Goal: Information Seeking & Learning: Find specific page/section

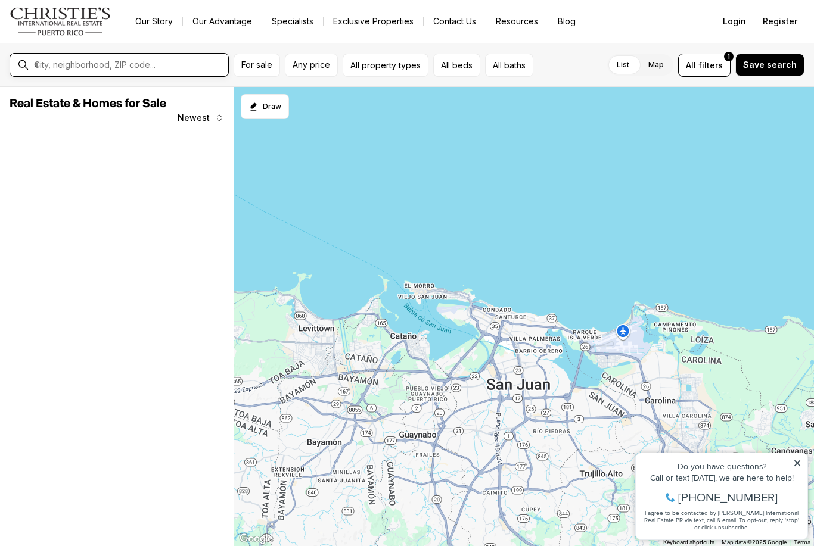
click at [170, 66] on input "text" at bounding box center [128, 65] width 189 height 11
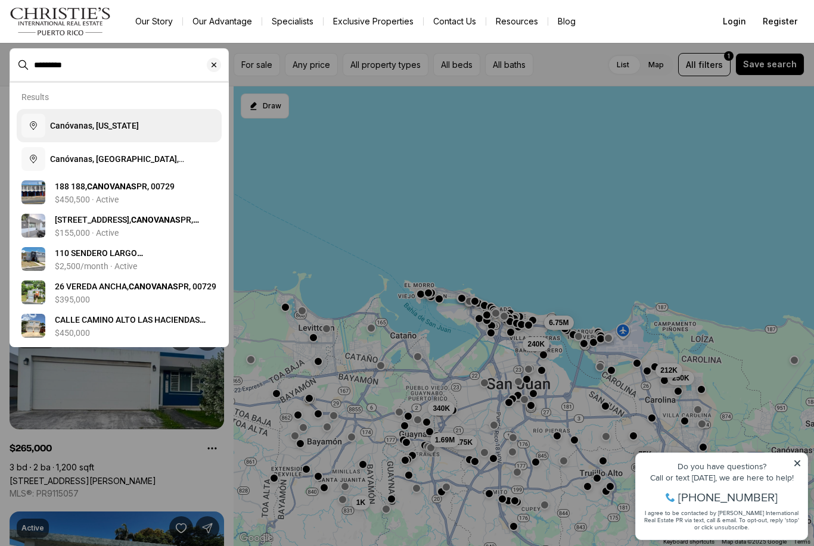
click at [114, 130] on span "Canóvanas, Puerto Rico" at bounding box center [94, 126] width 89 height 10
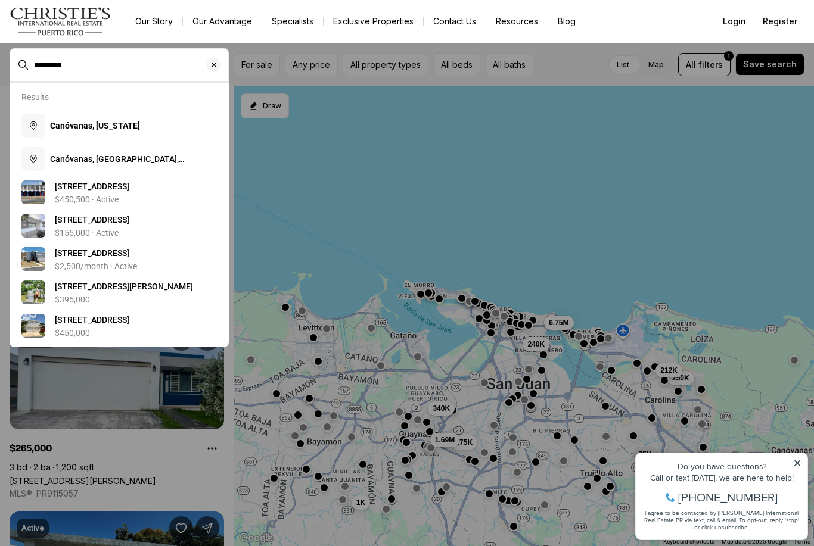
type input "**********"
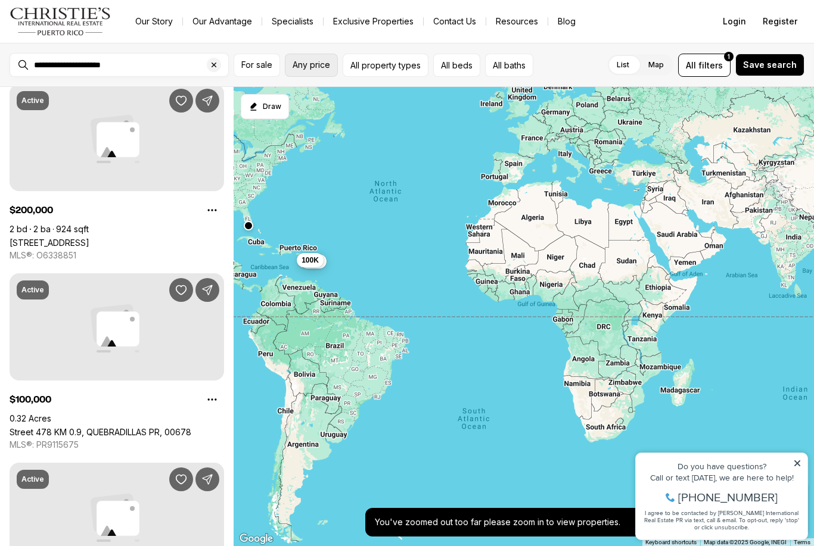
click at [334, 66] on button "Any price" at bounding box center [311, 65] width 53 height 23
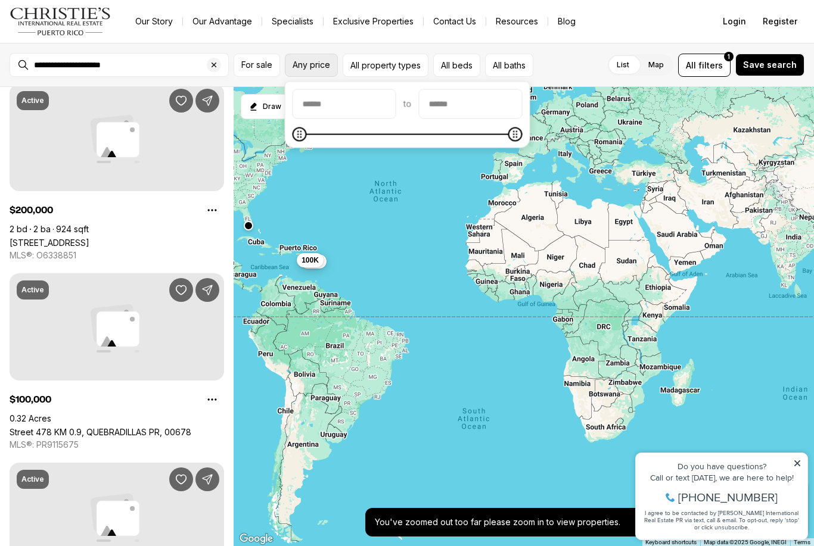
scroll to position [446, 0]
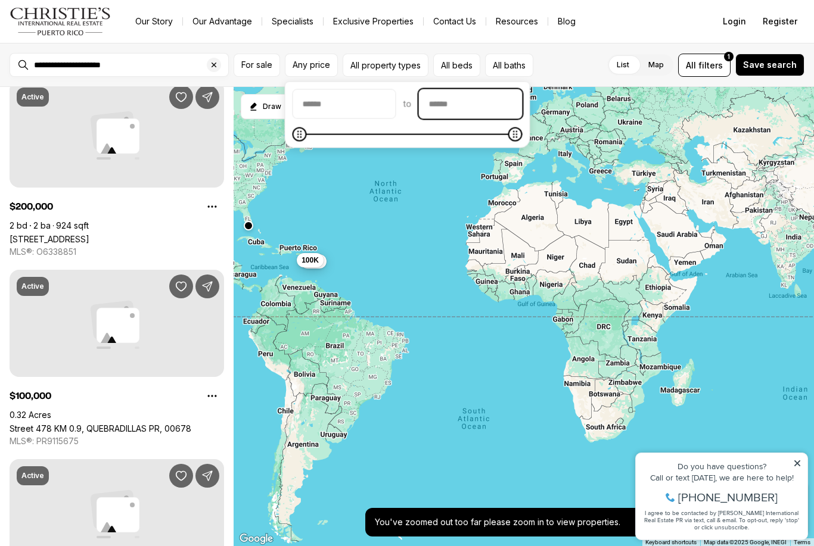
click at [502, 101] on input "priceMax" at bounding box center [470, 104] width 102 height 29
type input "********"
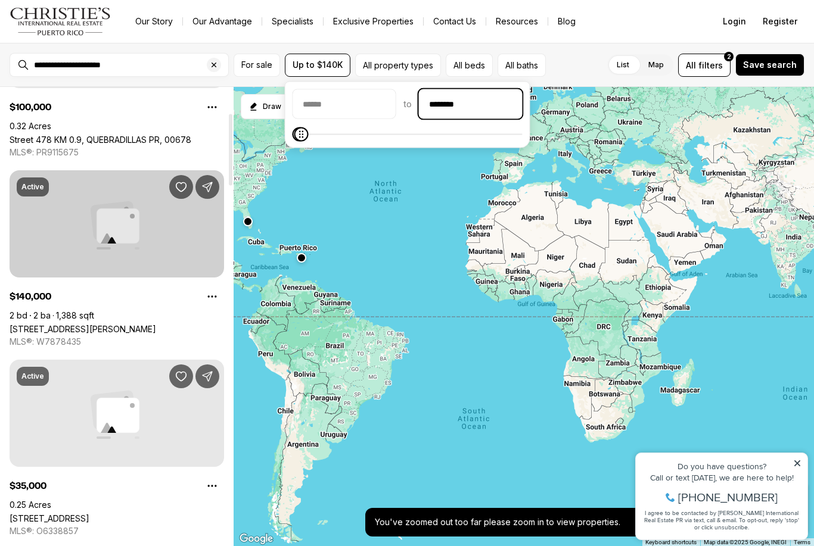
scroll to position [166, 0]
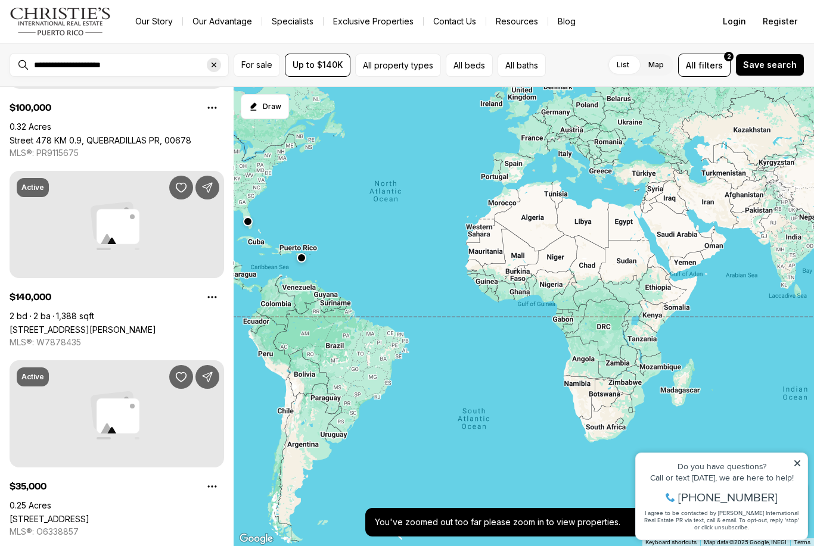
click at [216, 63] on icon "Clear search input" at bounding box center [214, 65] width 10 height 10
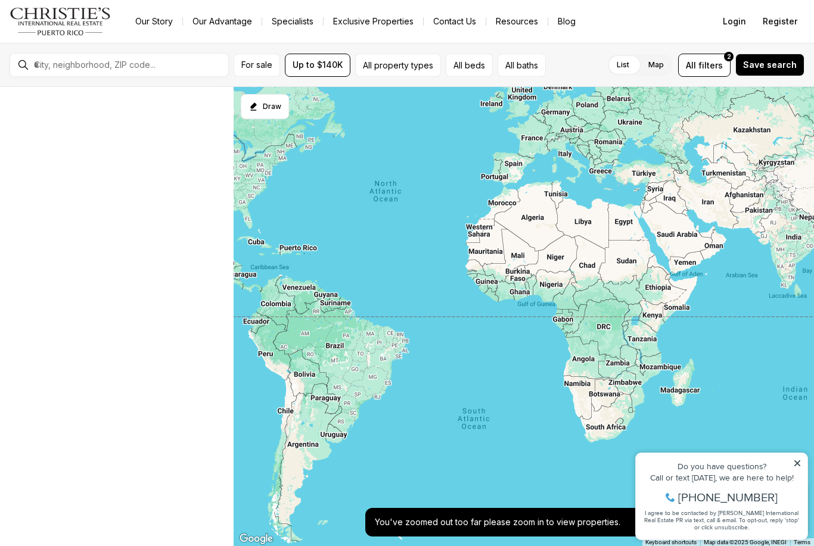
scroll to position [118, 0]
click at [130, 60] on input "text" at bounding box center [128, 65] width 189 height 11
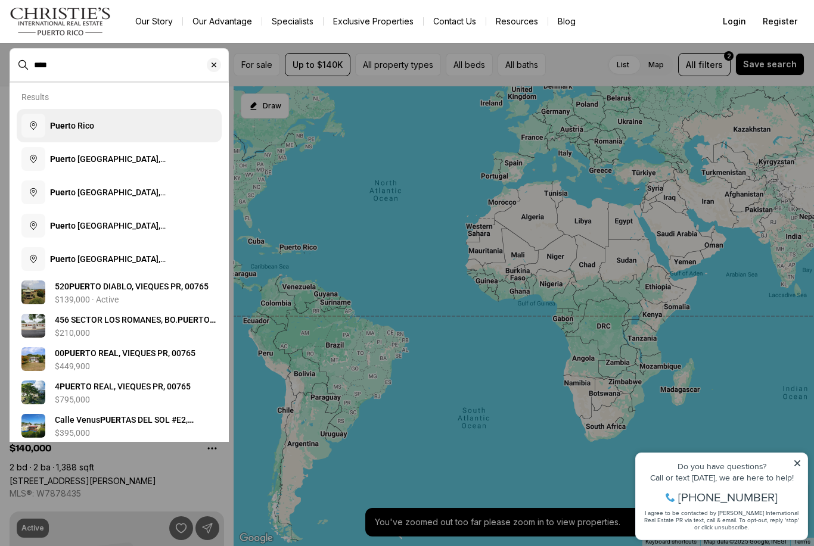
click at [74, 130] on span "Puer to Rico" at bounding box center [72, 126] width 44 height 10
type input "**********"
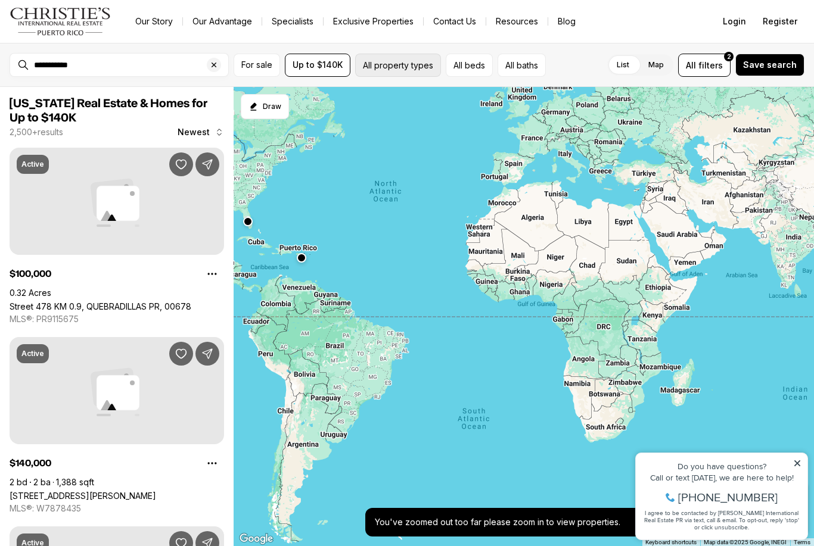
click at [396, 65] on button "All property types" at bounding box center [398, 65] width 86 height 23
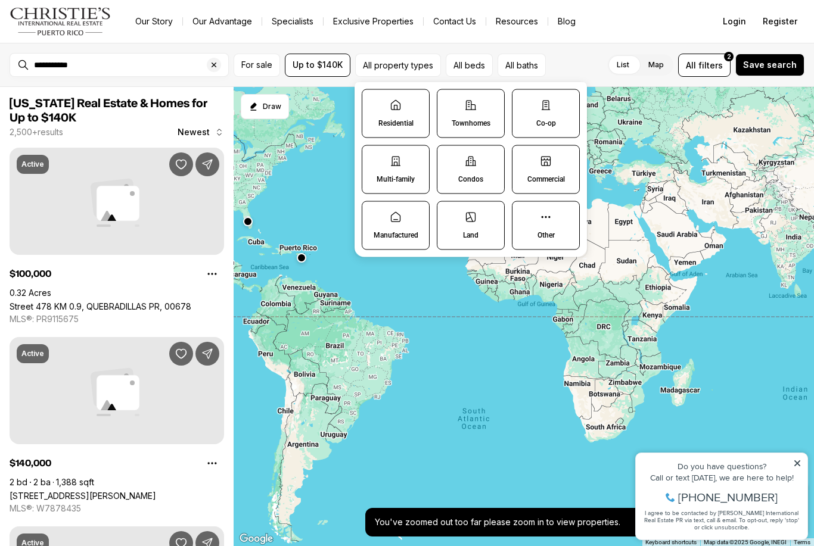
click at [412, 118] on label "Residential" at bounding box center [396, 113] width 68 height 49
click at [374, 102] on button "Residential" at bounding box center [368, 96] width 12 height 12
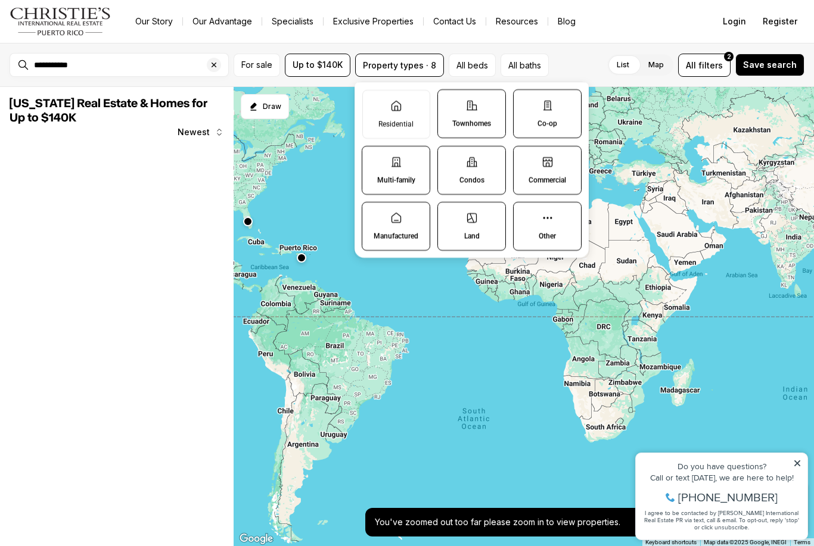
click at [413, 118] on label "Residential" at bounding box center [396, 114] width 68 height 49
click at [375, 102] on button "Residential" at bounding box center [369, 97] width 12 height 12
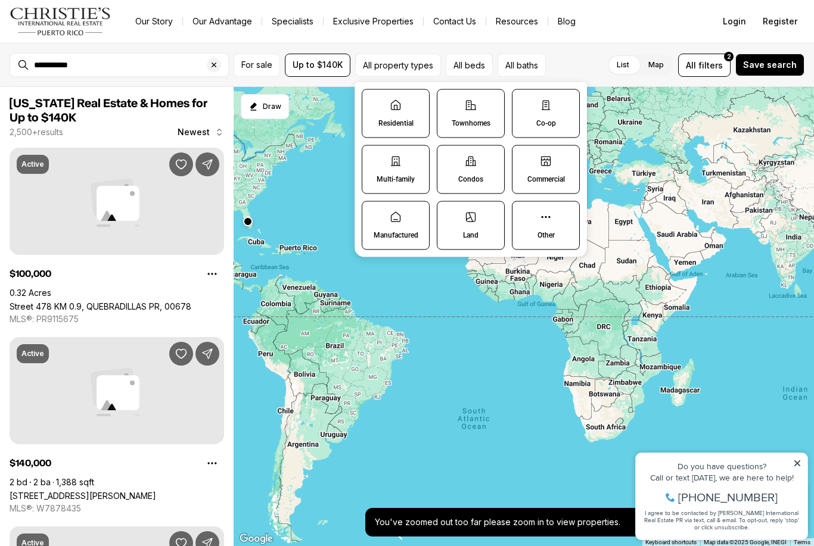
click at [481, 126] on p "Townhomes" at bounding box center [471, 124] width 39 height 10
click at [449, 102] on button "Townhomes" at bounding box center [443, 96] width 12 height 12
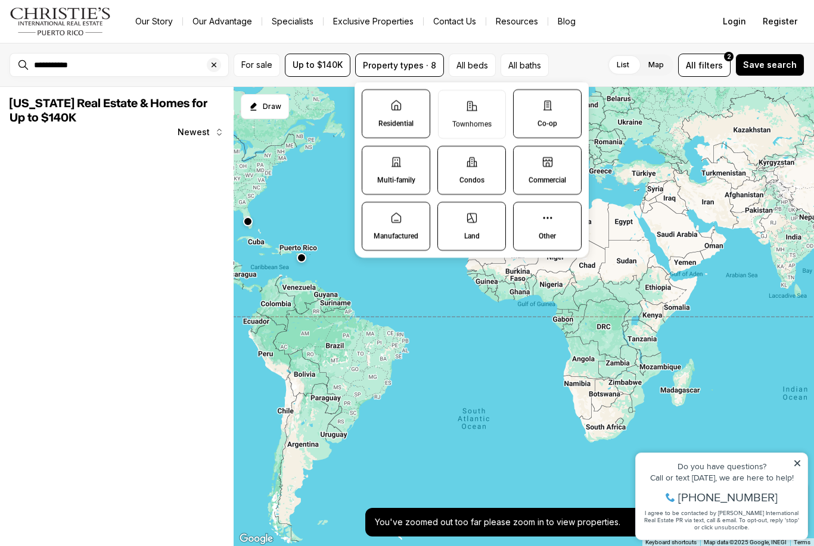
click at [558, 115] on label "Co-op" at bounding box center [547, 113] width 69 height 49
click at [526, 102] on button "Co-op" at bounding box center [520, 96] width 12 height 12
click at [539, 163] on label "Commercial" at bounding box center [547, 170] width 69 height 49
click at [526, 159] on button "Commercial" at bounding box center [520, 153] width 12 height 12
click at [490, 176] on label "Condos" at bounding box center [471, 170] width 69 height 49
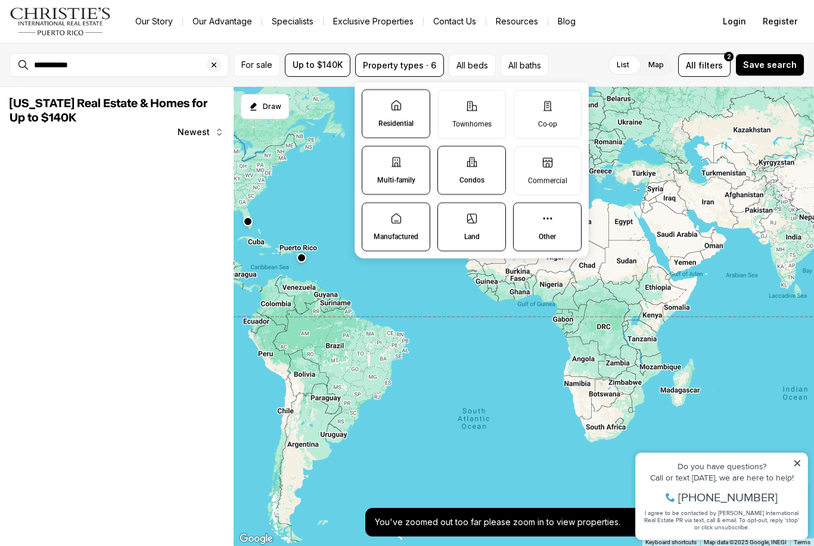
click at [450, 159] on button "Condos" at bounding box center [444, 153] width 12 height 12
click at [464, 238] on p "Land" at bounding box center [471, 237] width 15 height 10
click at [450, 215] on button "Land" at bounding box center [444, 209] width 12 height 12
click at [556, 238] on p "Other" at bounding box center [547, 237] width 17 height 10
click at [526, 215] on button "Other" at bounding box center [520, 209] width 12 height 12
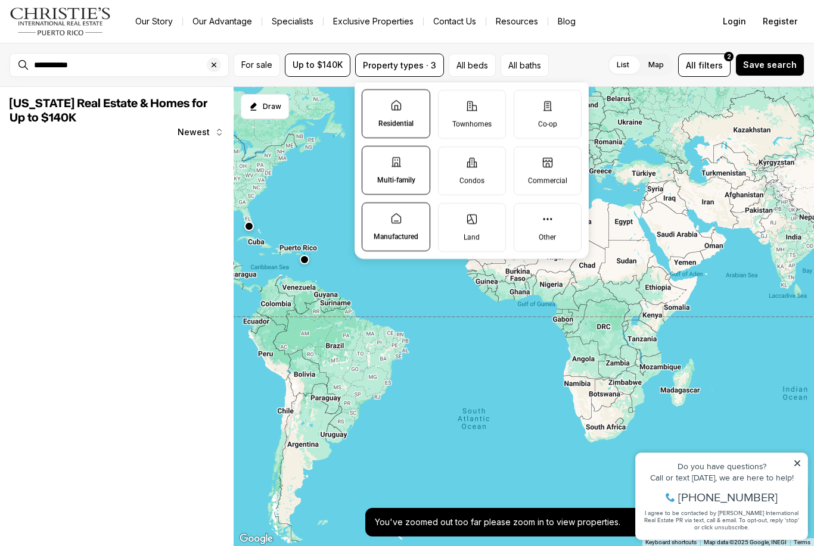
click at [381, 235] on p "Manufactured" at bounding box center [396, 237] width 45 height 10
click at [374, 215] on button "Manufactured" at bounding box center [368, 209] width 12 height 12
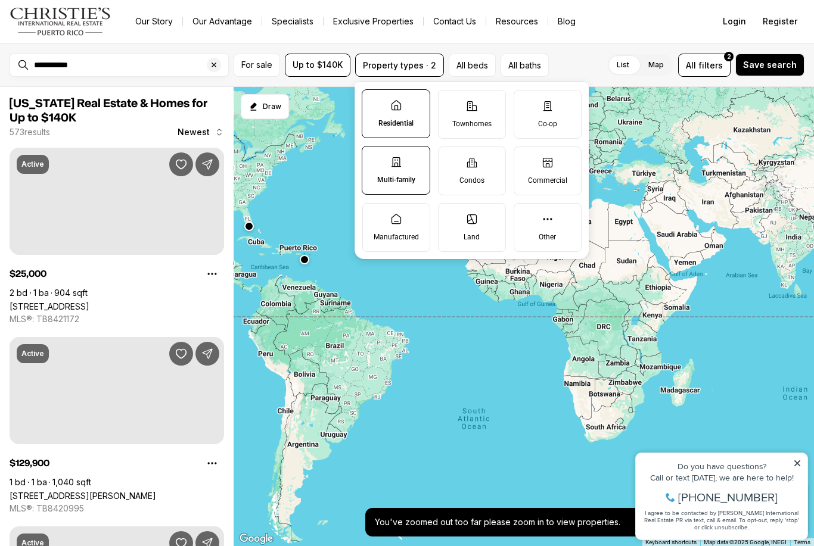
click at [405, 171] on label "Multi-family" at bounding box center [396, 170] width 69 height 49
click at [374, 159] on button "Multi-family" at bounding box center [368, 153] width 12 height 12
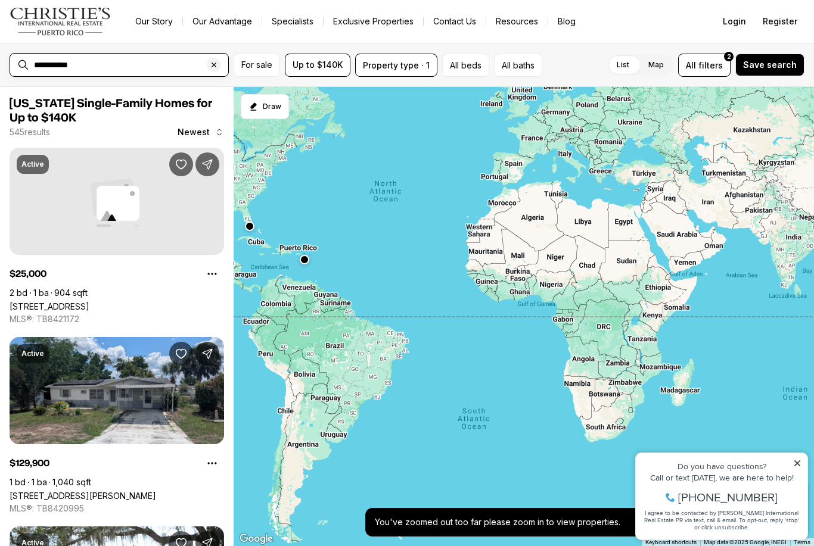
click at [148, 62] on input "**********" at bounding box center [128, 65] width 189 height 11
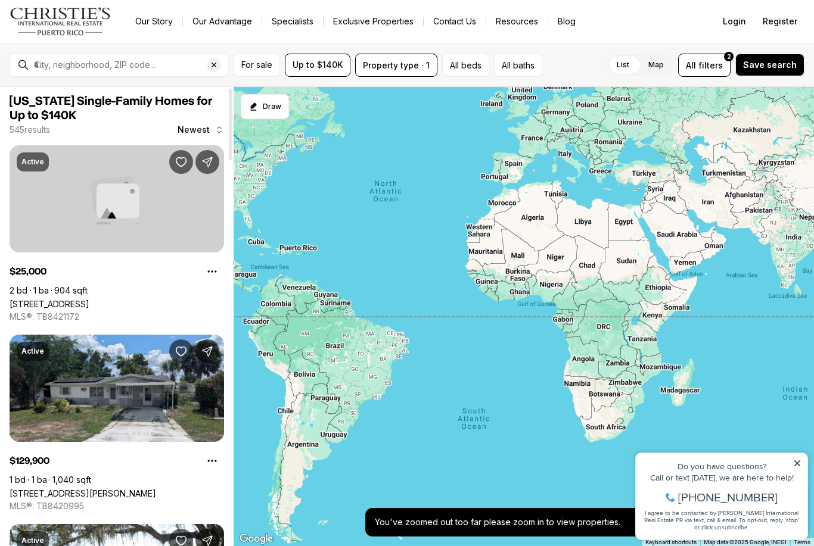
scroll to position [2, 0]
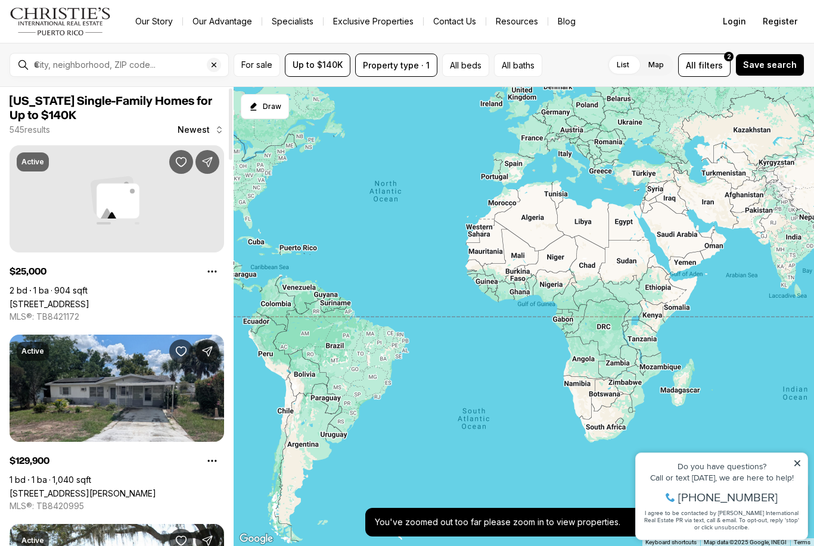
click at [287, 251] on div at bounding box center [524, 317] width 580 height 460
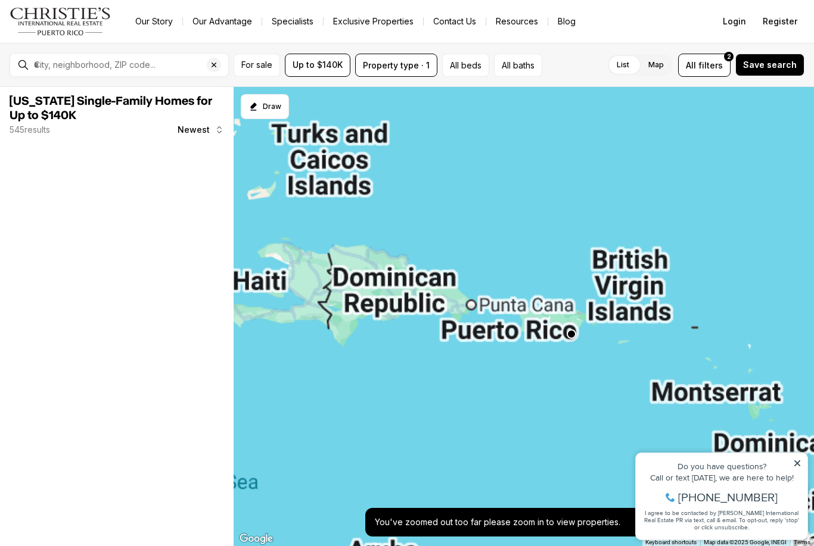
scroll to position [1, 0]
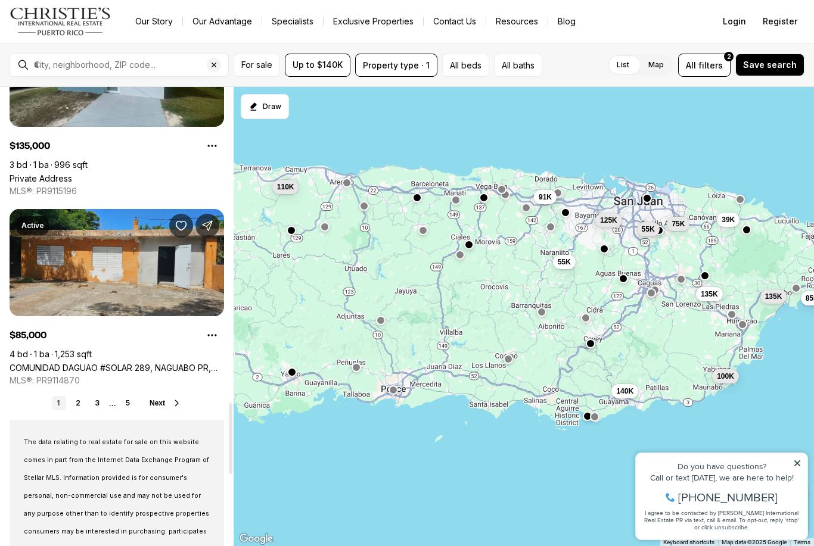
scroll to position [2023, 0]
click at [82, 403] on link "2" at bounding box center [78, 403] width 14 height 14
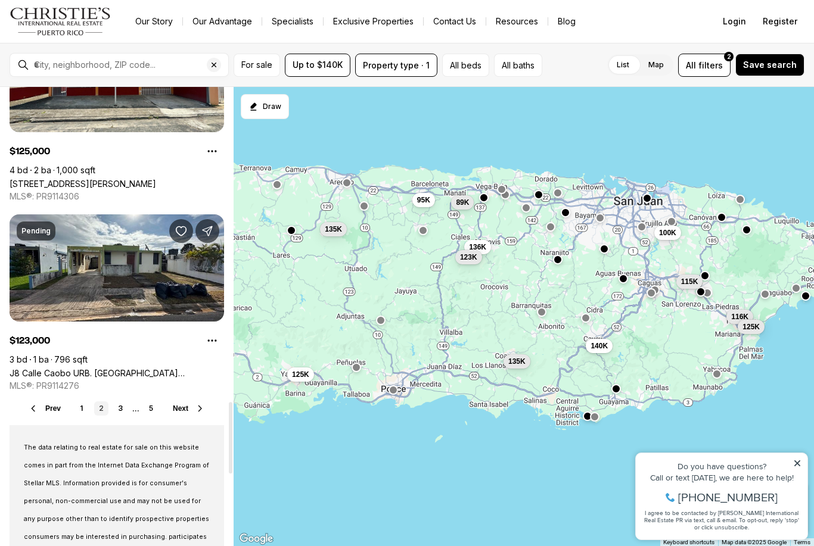
scroll to position [2018, 0]
click at [120, 407] on link "3" at bounding box center [120, 409] width 14 height 14
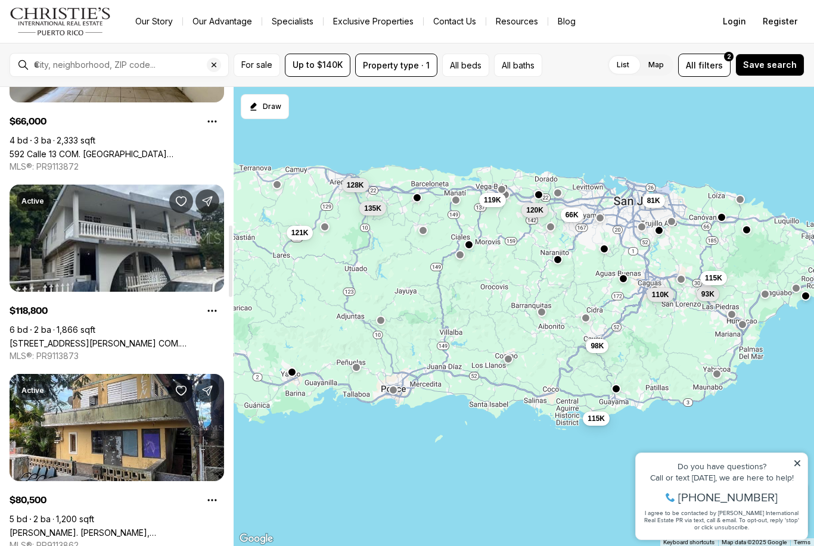
scroll to position [910, 0]
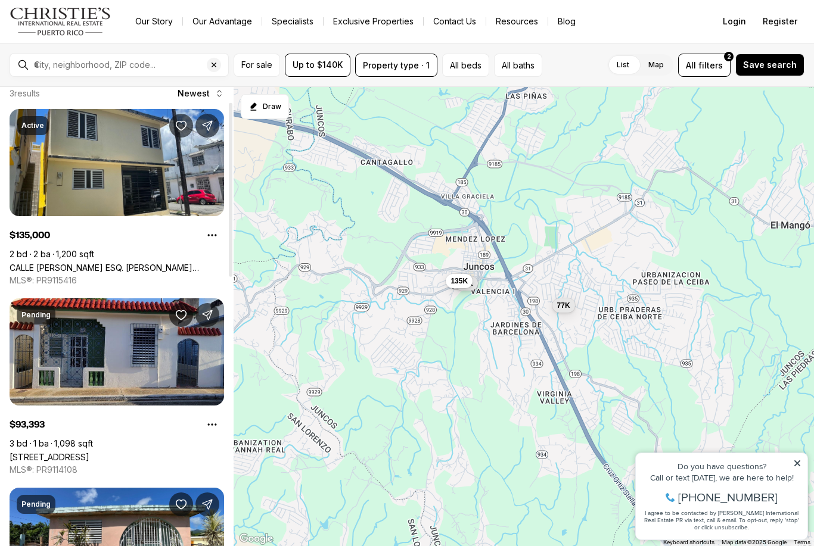
scroll to position [39, 0]
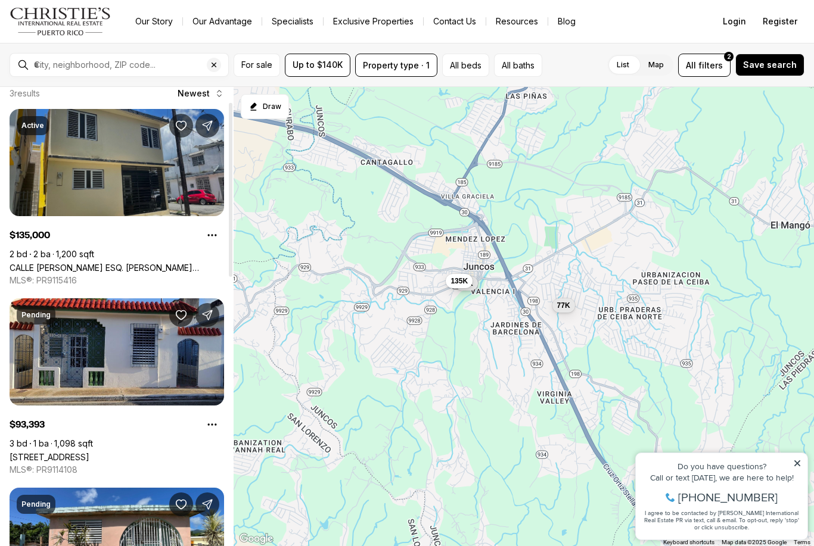
click at [55, 263] on link "CALLE CLEMENTE COLON ESQ. MONTANEZ BARRIO FLORES, JUNCOS PR, 00777" at bounding box center [117, 268] width 215 height 10
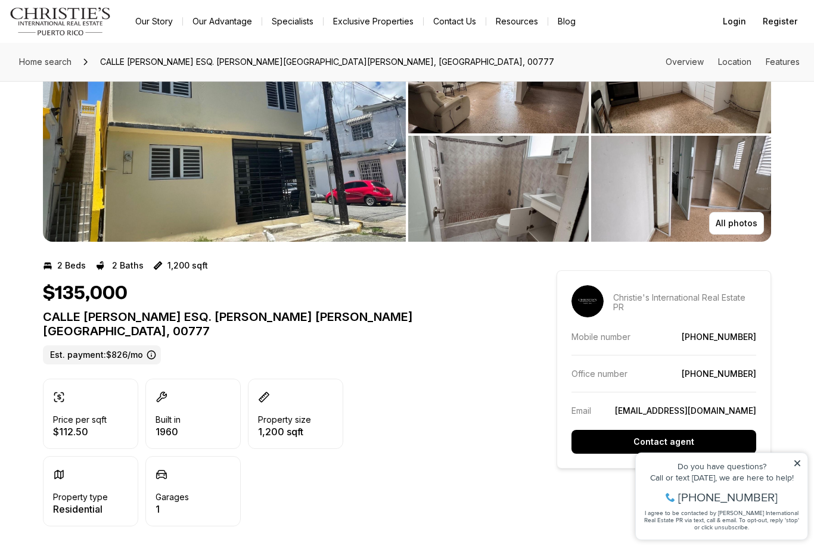
scroll to position [66, 0]
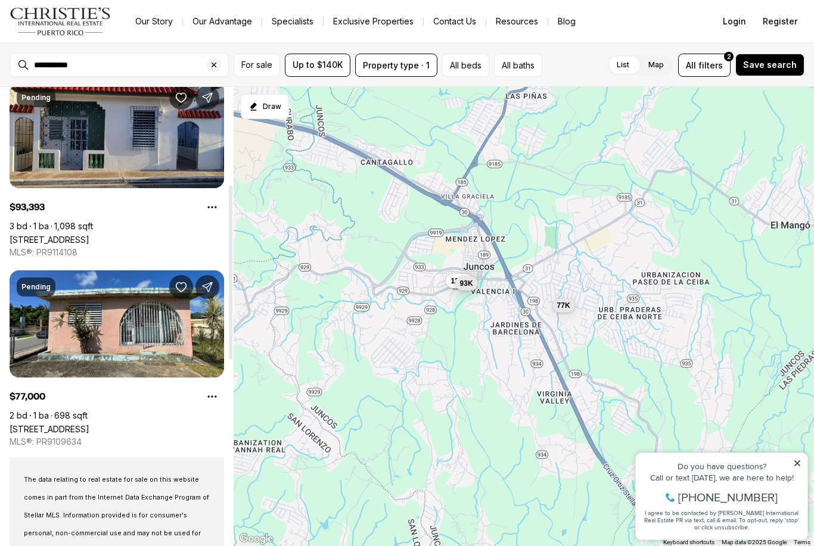
scroll to position [258, 0]
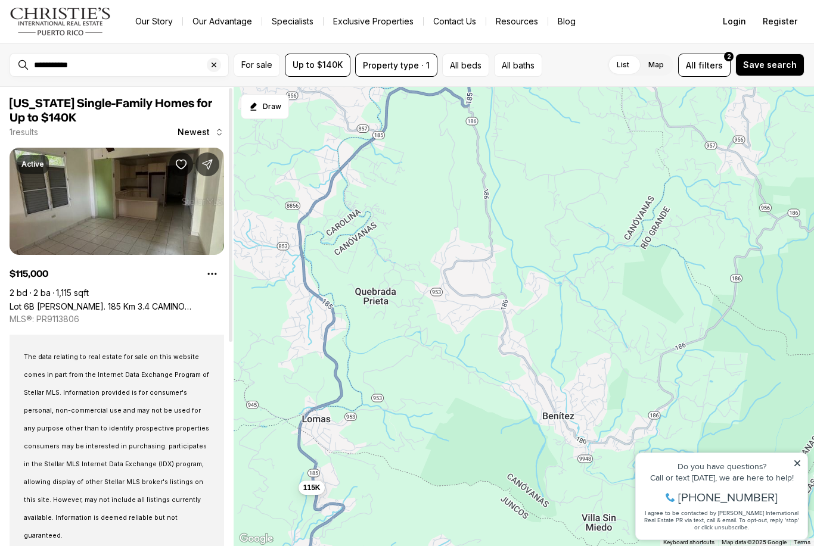
click at [96, 302] on link "Lot 6B [PERSON_NAME]. 185 Km 3.4 CAMINO [PERSON_NAME], BO. LOS CEDROS, CAROLINA…" at bounding box center [117, 307] width 215 height 10
